Goal: Obtain resource: Download file/media

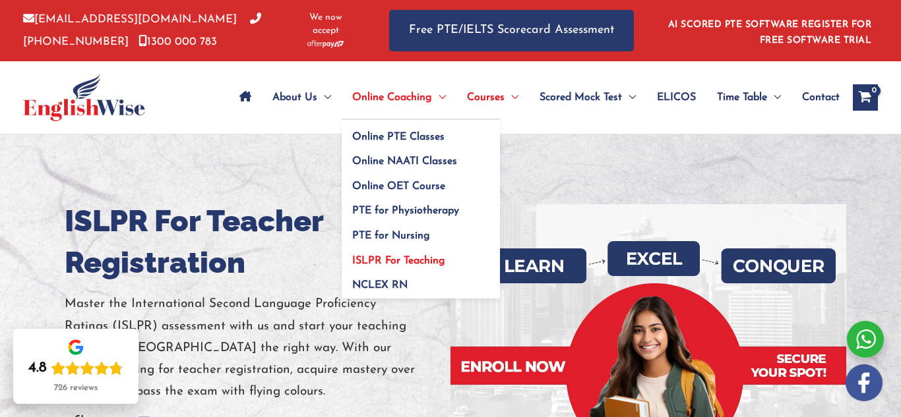
click at [386, 263] on span "ISLPR For Teaching" at bounding box center [398, 261] width 93 height 11
click at [386, 260] on span "ISLPR For Teaching" at bounding box center [398, 261] width 93 height 11
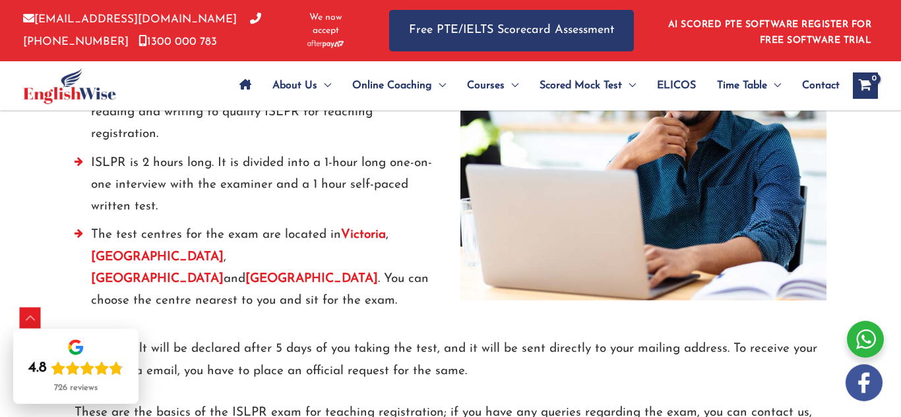
scroll to position [2084, 0]
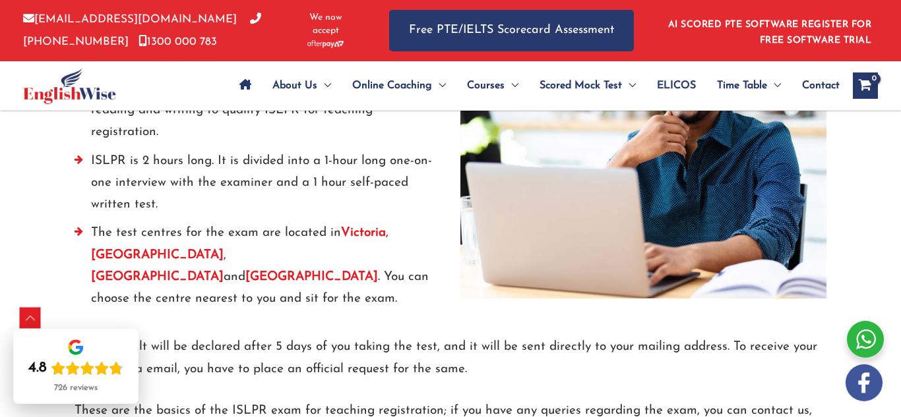
click at [369, 227] on strong "Victoria" at bounding box center [363, 233] width 45 height 13
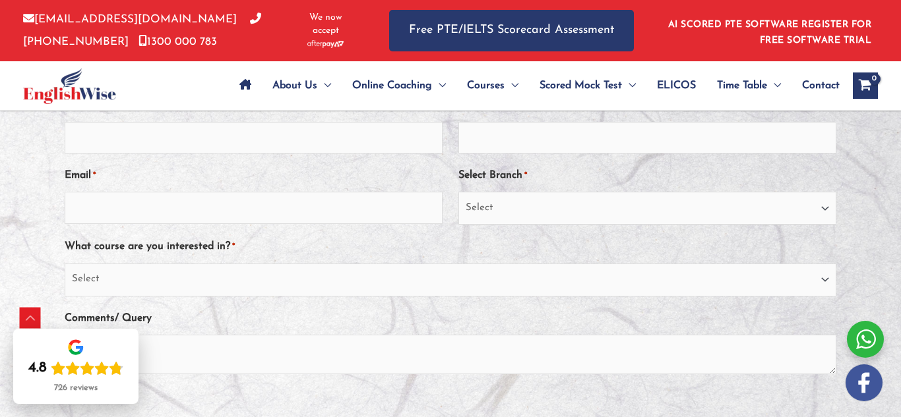
scroll to position [369, 0]
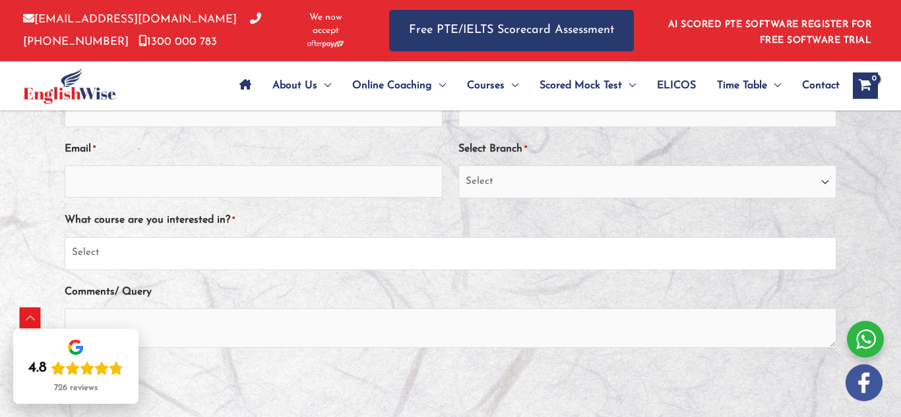
click at [824, 253] on select "Select PTE NAATI IELTS OET General English" at bounding box center [450, 253] width 771 height 33
click at [868, 262] on div at bounding box center [450, 245] width 901 height 613
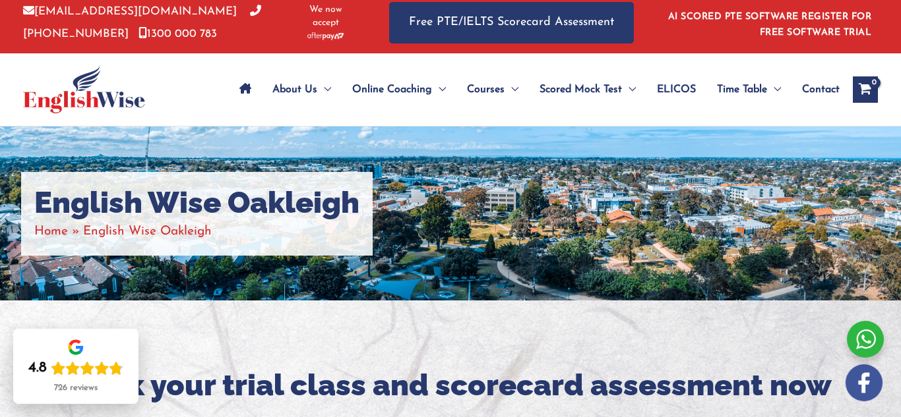
scroll to position [0, 0]
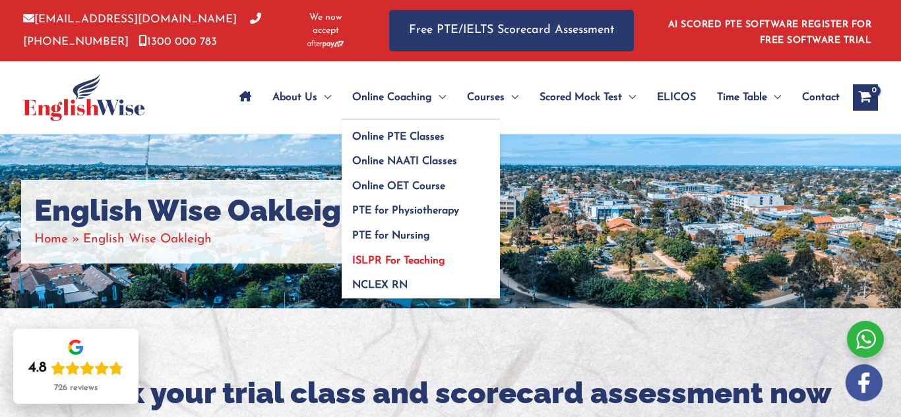
click at [403, 262] on span "ISLPR For Teaching" at bounding box center [398, 261] width 93 height 11
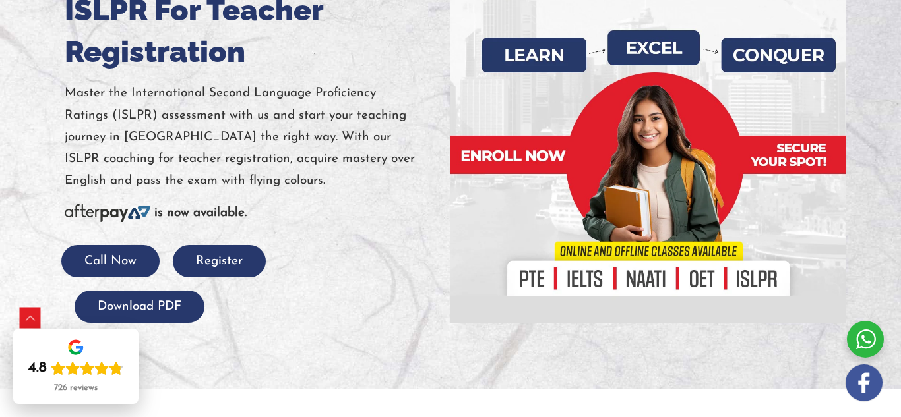
scroll to position [185, 0]
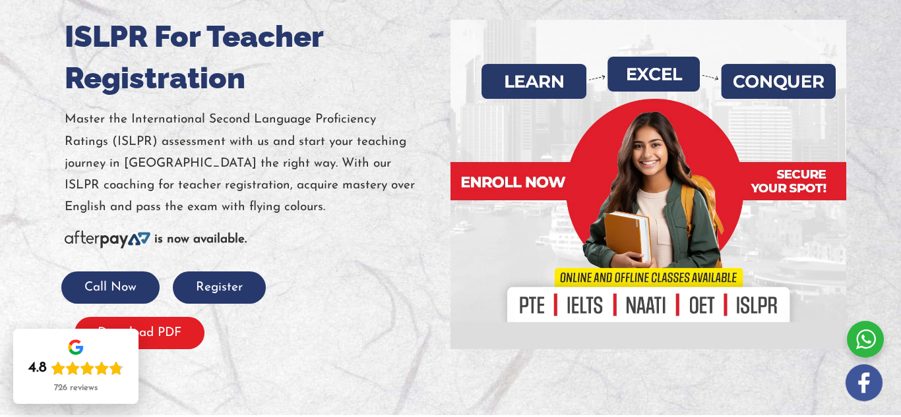
click at [171, 342] on button "Download PDF" at bounding box center [140, 333] width 130 height 32
